Goal: Find specific page/section: Find specific page/section

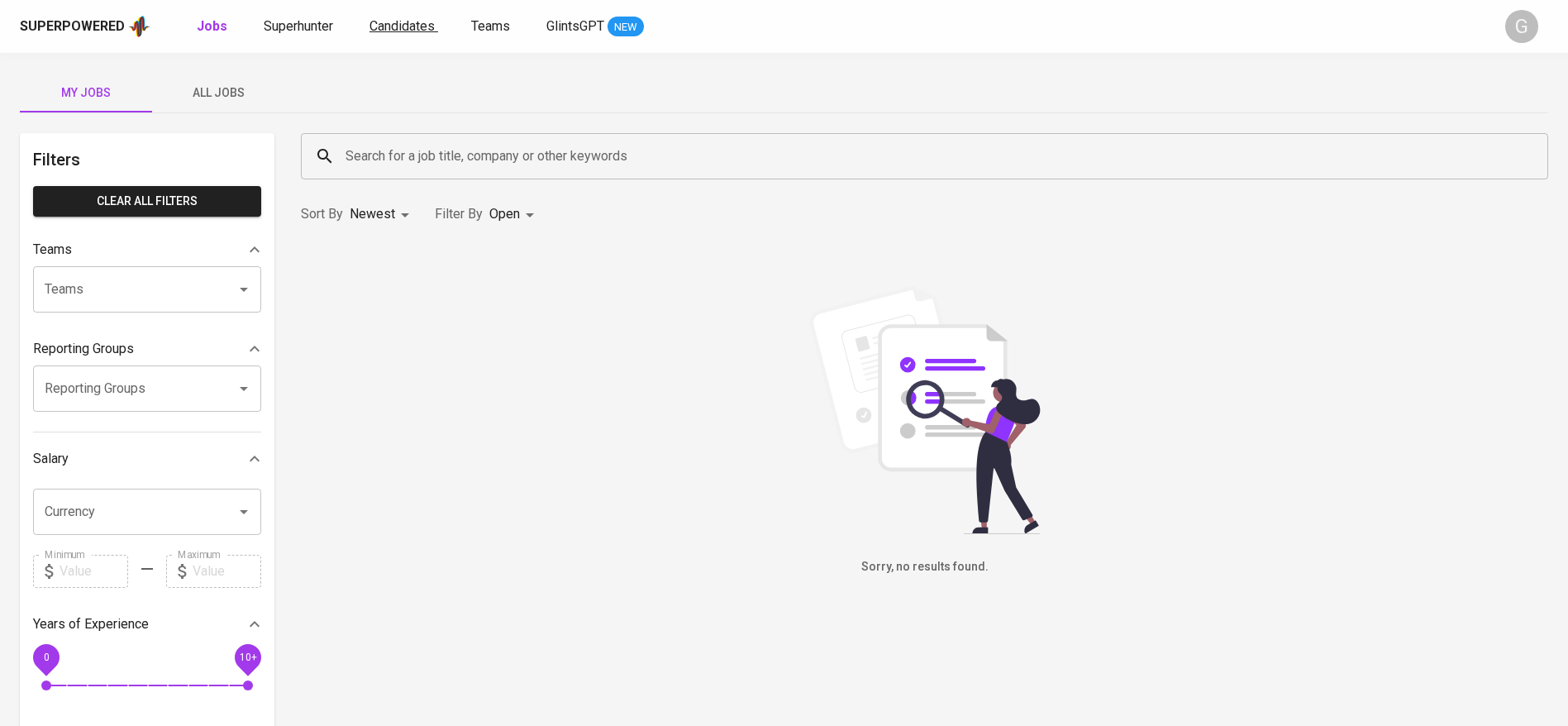
click at [412, 34] on link "Candidates" at bounding box center [403, 26] width 69 height 20
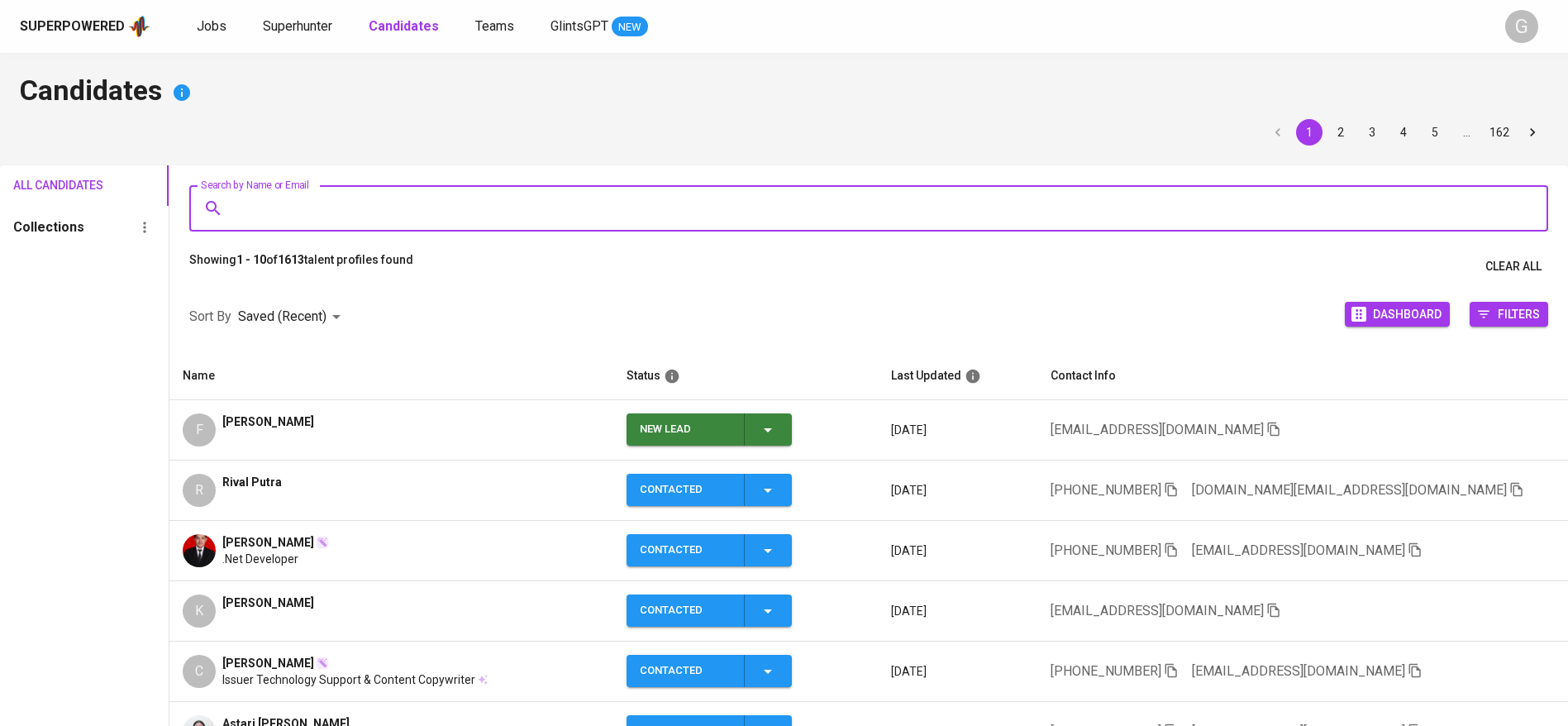
click at [492, 196] on input "Search by Name or Email" at bounding box center [873, 208] width 1287 height 31
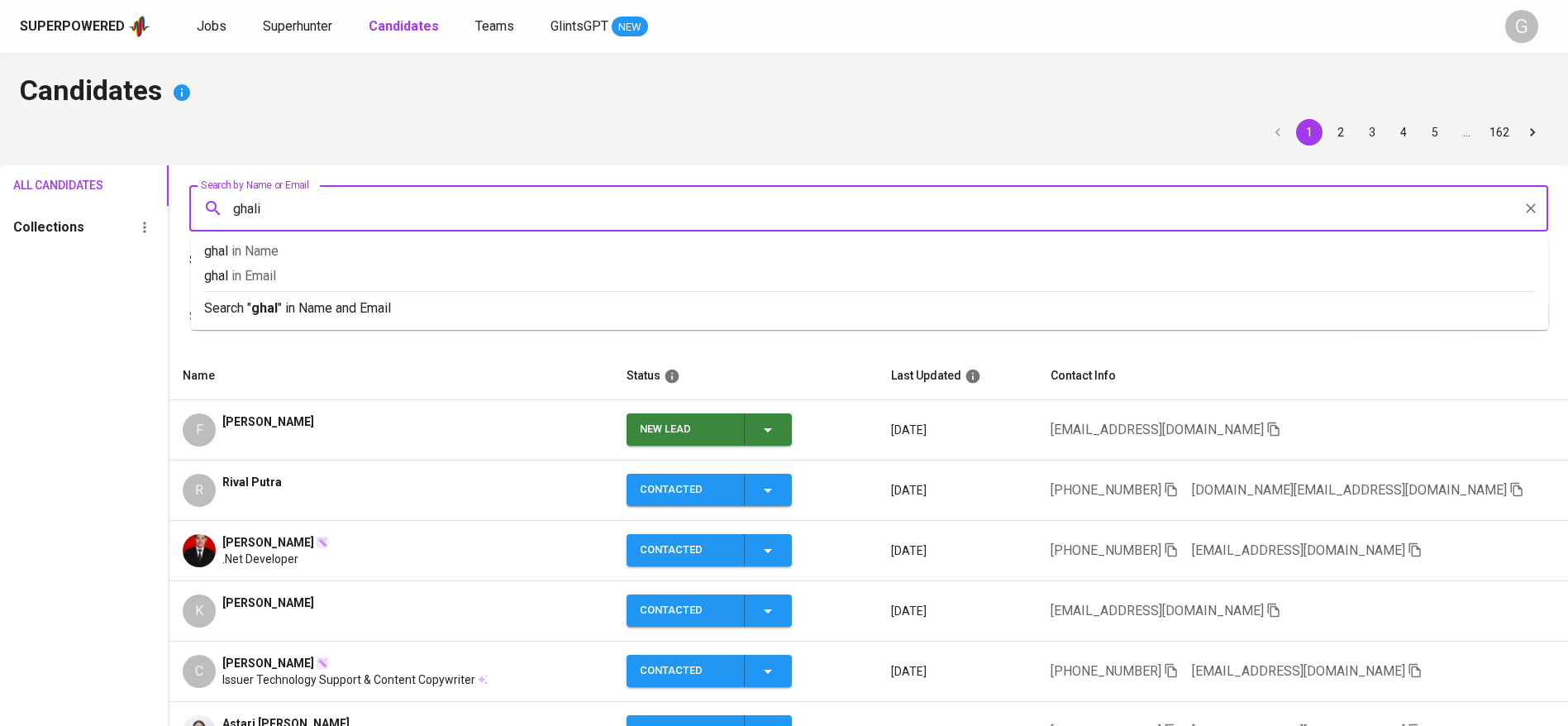
type input "ghalib"
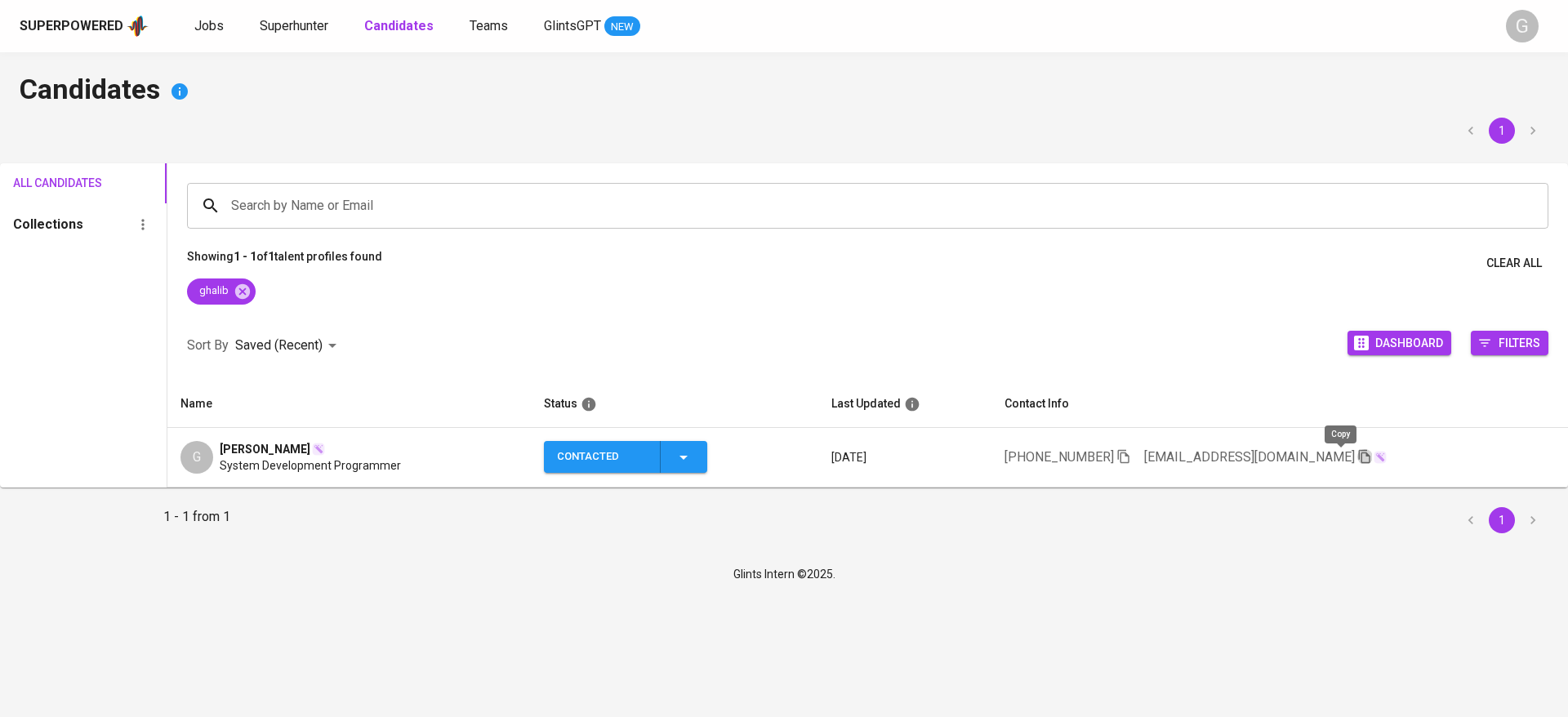
click at [1359, 460] on icon "button" at bounding box center [1365, 456] width 12 height 14
drag, startPoint x: 246, startPoint y: 288, endPoint x: 395, endPoint y: 186, distance: 180.6
click at [246, 288] on icon at bounding box center [242, 291] width 18 height 18
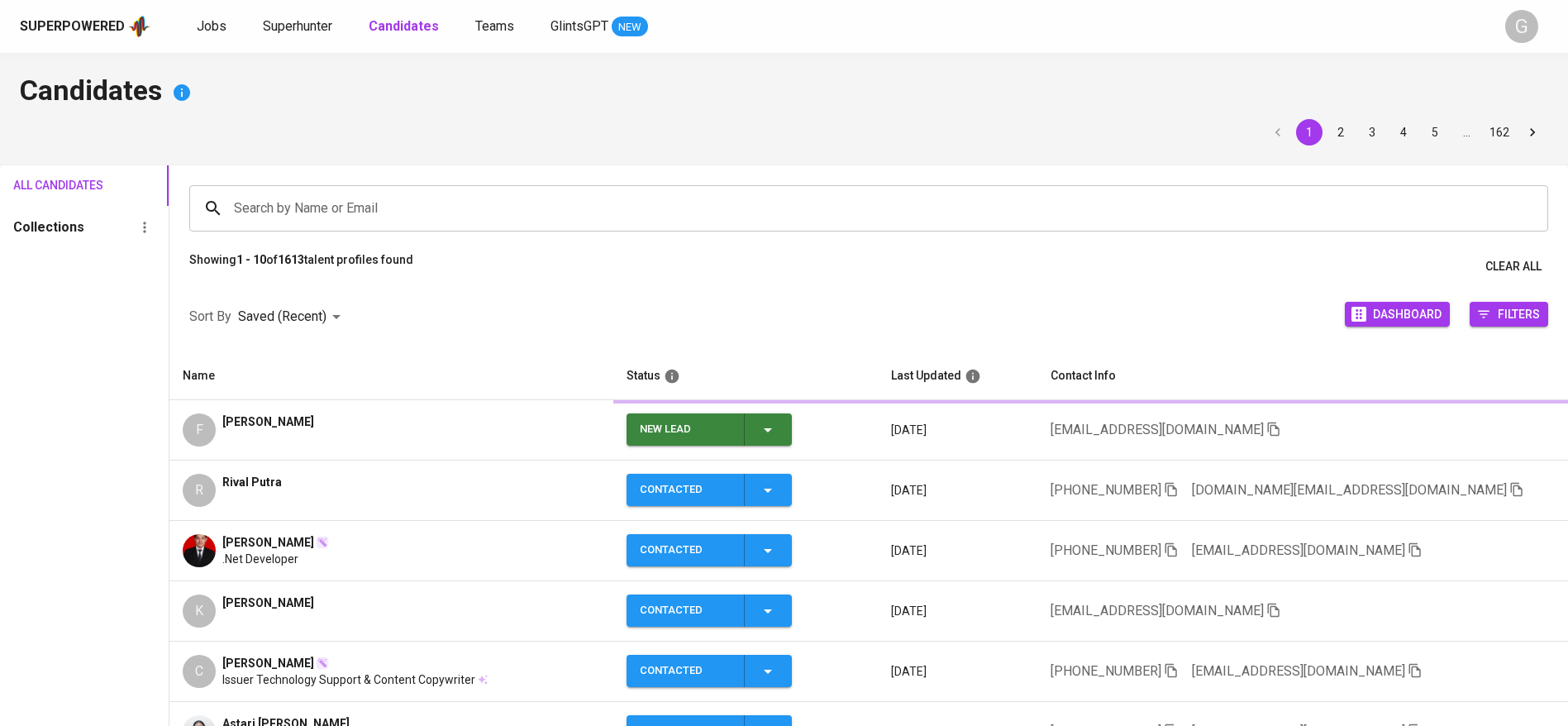
click at [400, 200] on input "Search by Name or Email" at bounding box center [873, 208] width 1287 height 31
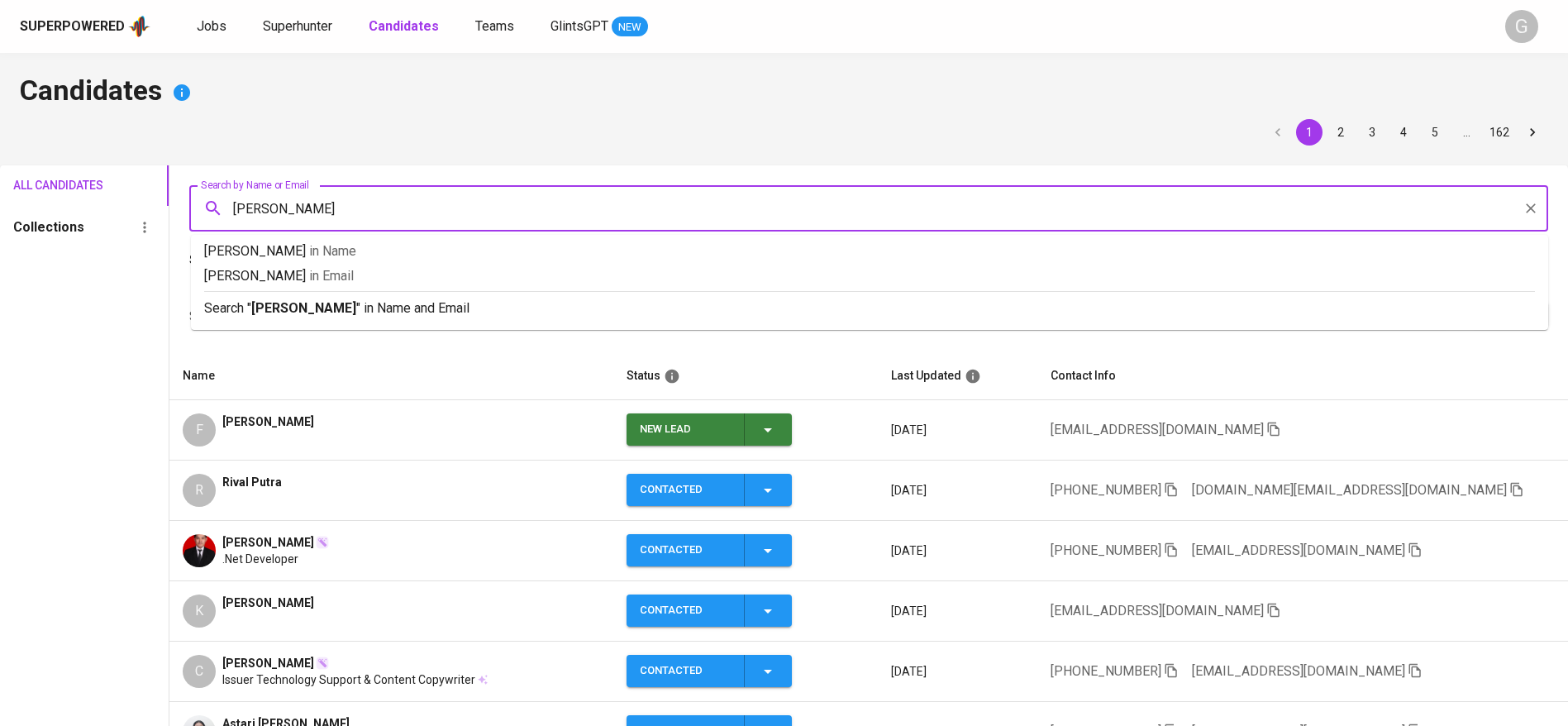
type input "[PERSON_NAME]"
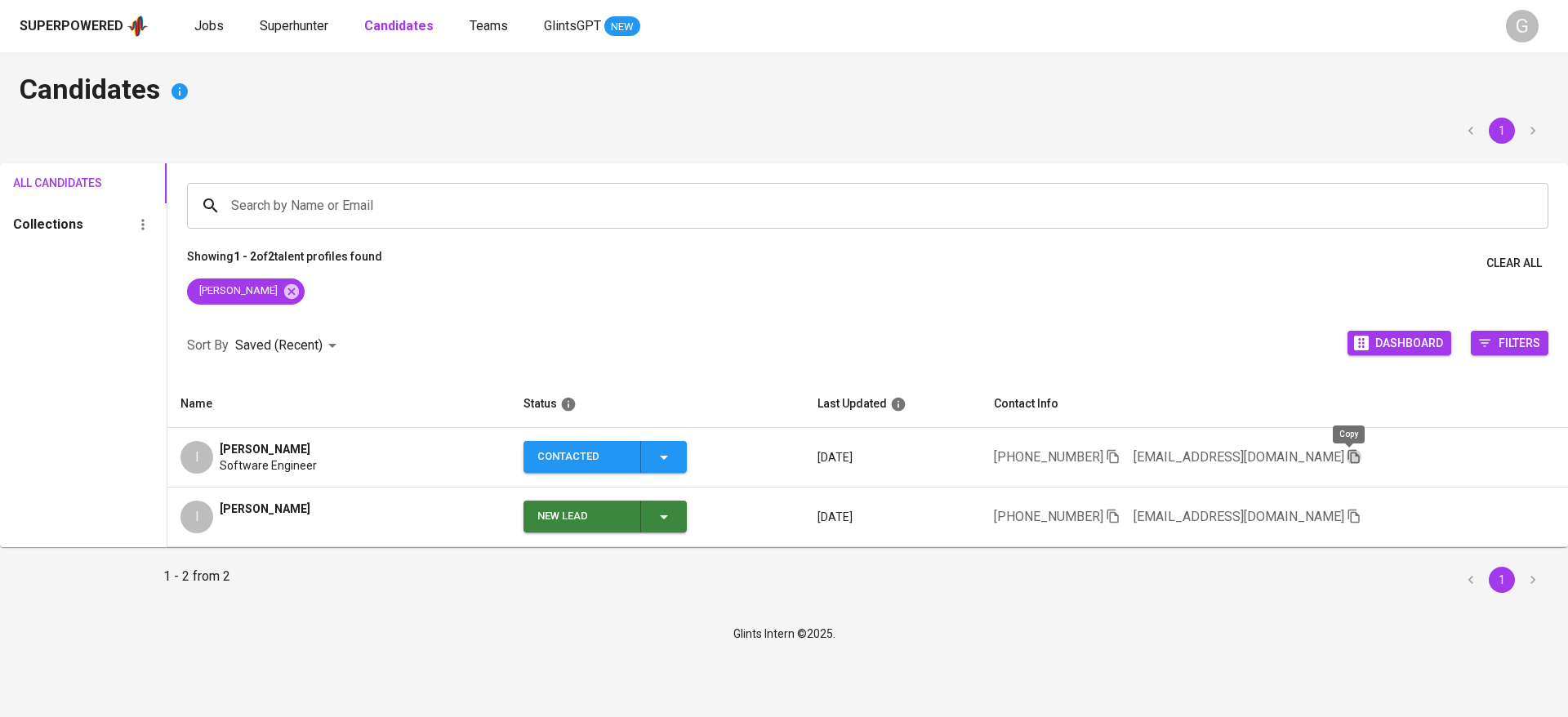
click at [1350, 452] on icon "button" at bounding box center [1354, 456] width 15 height 15
click at [354, 83] on h4 "Candidates" at bounding box center [784, 91] width 1529 height 39
